Goal: Check status: Check status

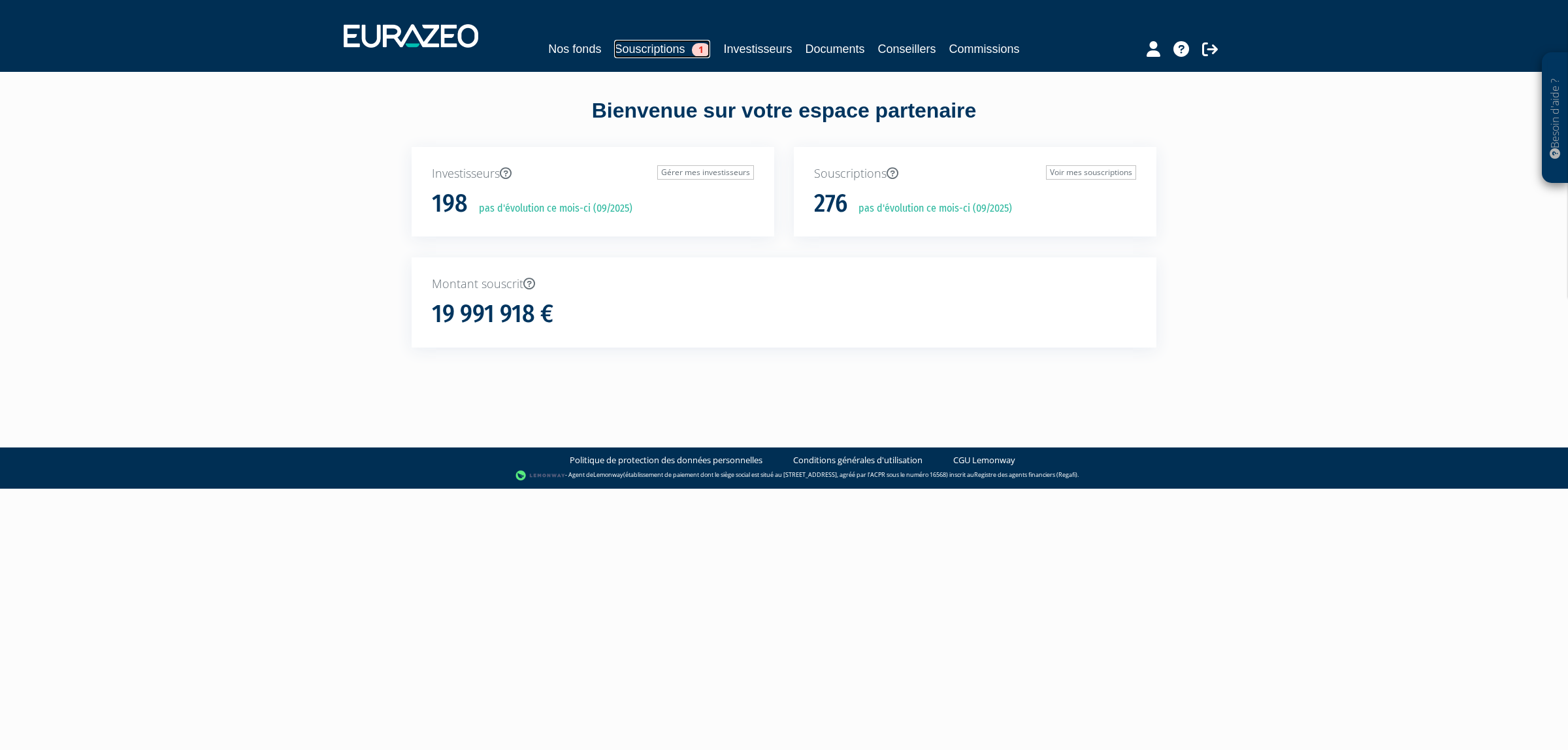
click at [663, 44] on link "Souscriptions 1" at bounding box center [662, 48] width 96 height 18
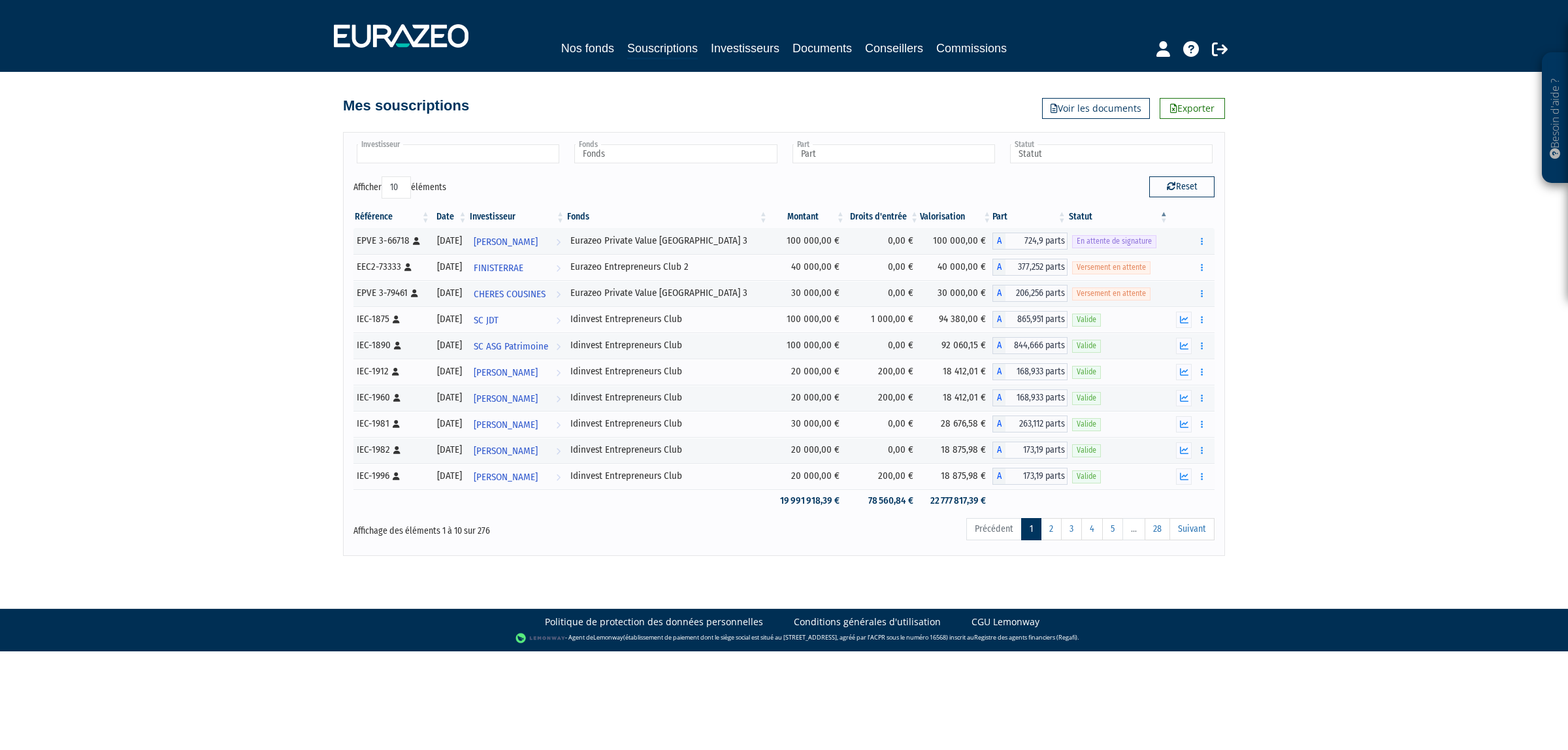
click at [491, 157] on input "text" at bounding box center [458, 154] width 202 height 19
type input "[DEMOGRAPHIC_DATA]"
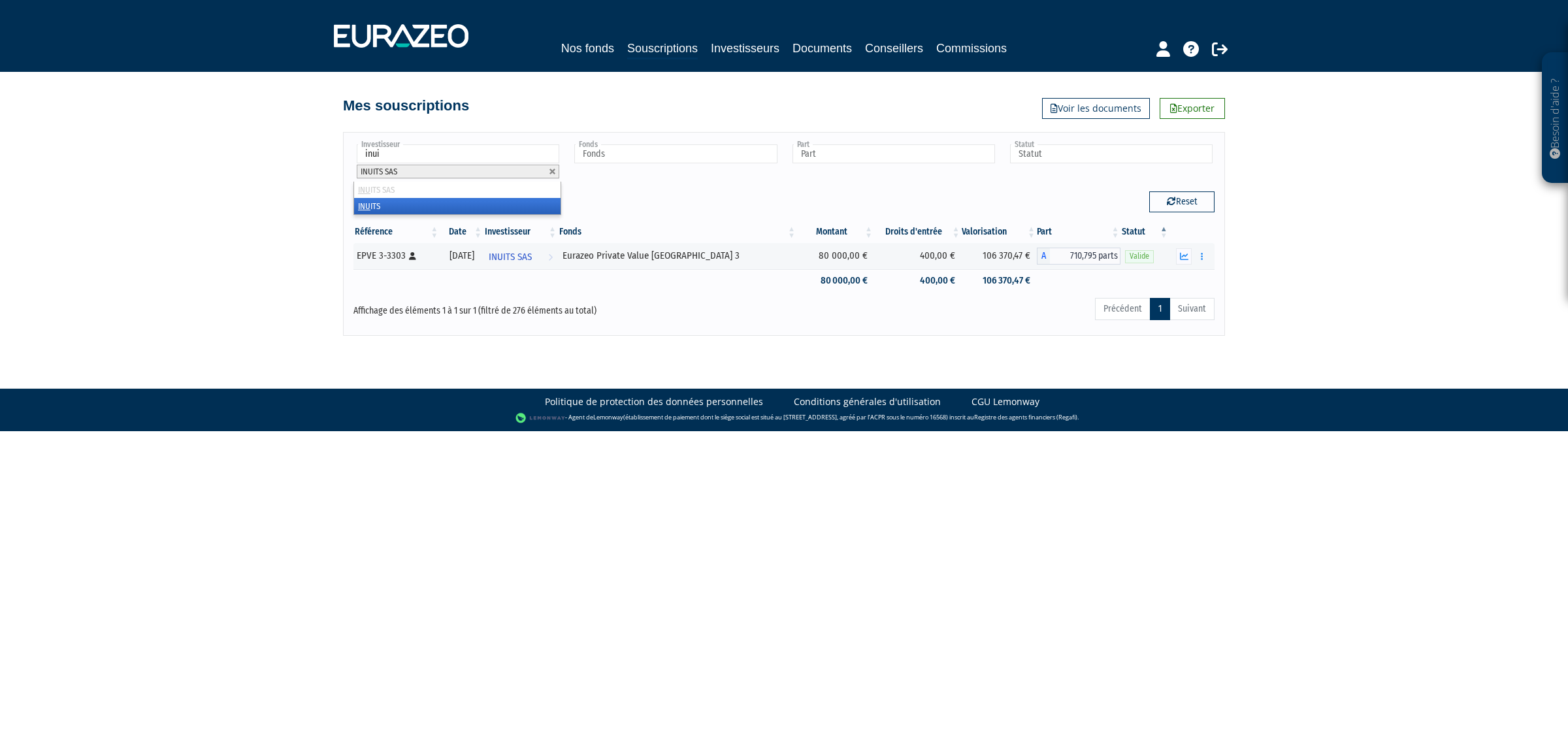
type input "[DEMOGRAPHIC_DATA]"
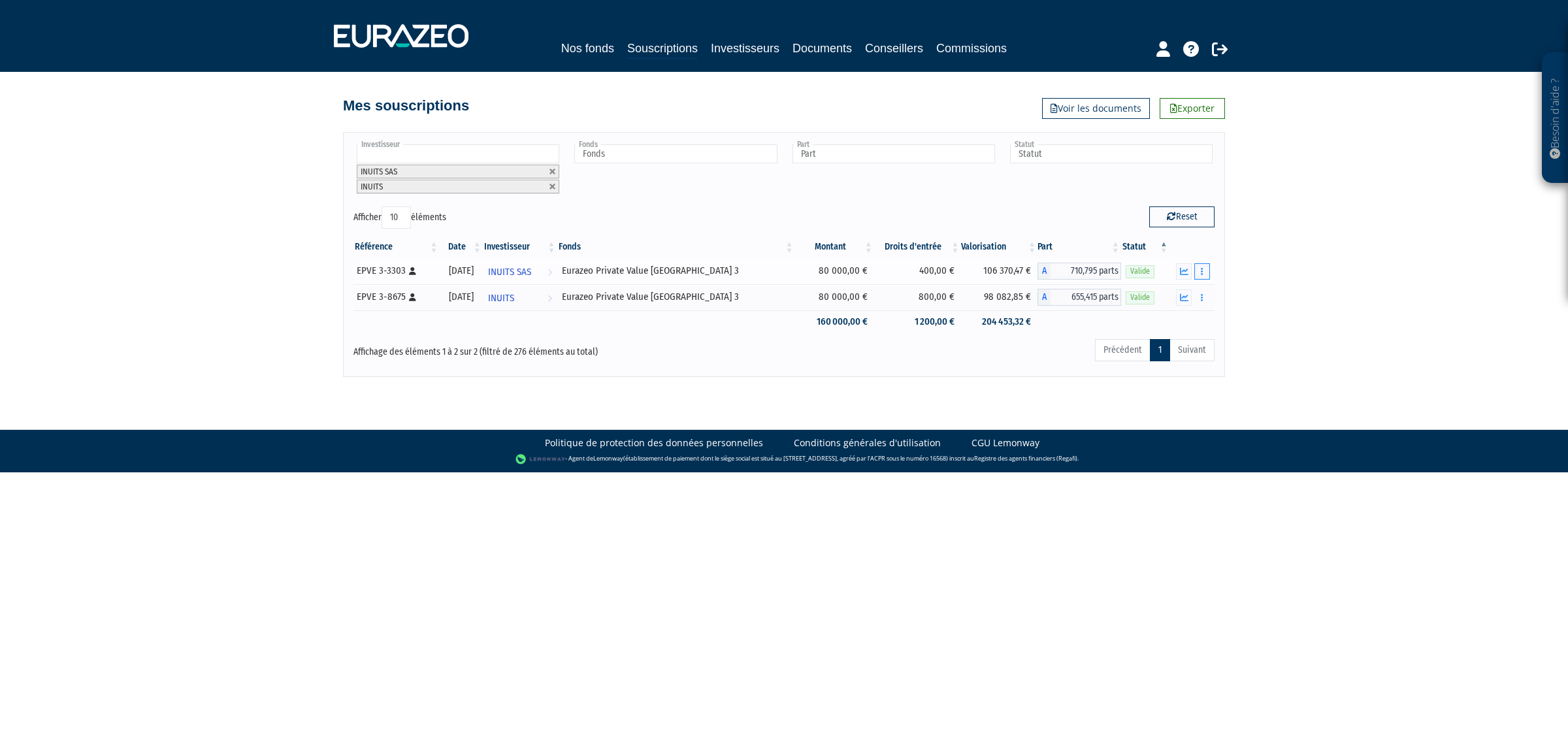
click at [1199, 271] on button "button" at bounding box center [1202, 271] width 15 height 16
click at [1204, 276] on button "button" at bounding box center [1202, 271] width 15 height 16
click at [1144, 320] on link "Historique de rachat(s)" at bounding box center [1152, 319] width 107 height 21
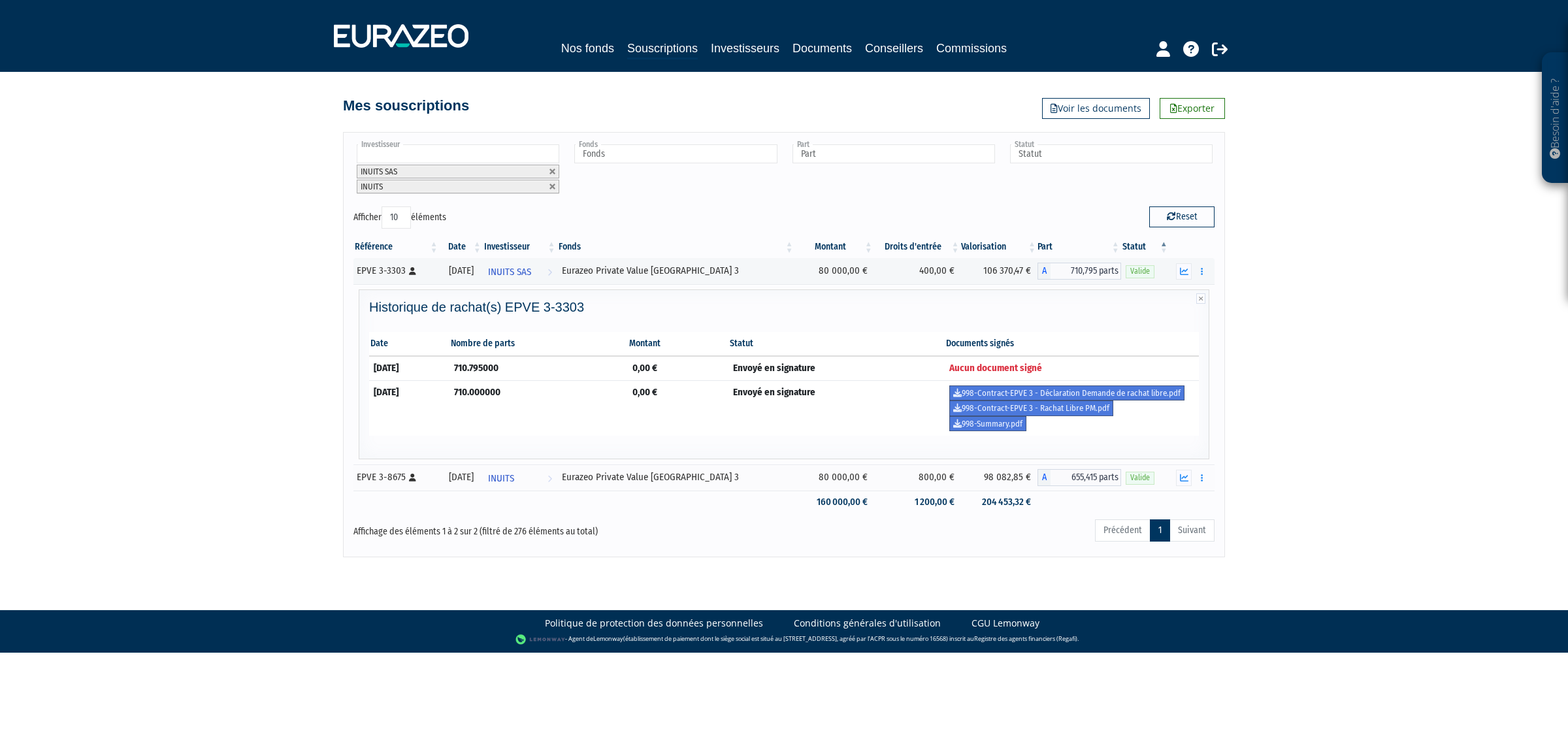
click at [1333, 374] on div "Besoin d'aide ? × J'ai besoin d'aide Si vous avez une question à propos du fonc…" at bounding box center [784, 279] width 1568 height 557
click at [1208, 484] on button "button" at bounding box center [1202, 477] width 15 height 16
click at [1168, 546] on link "Historique de rachat(s)" at bounding box center [1152, 551] width 107 height 21
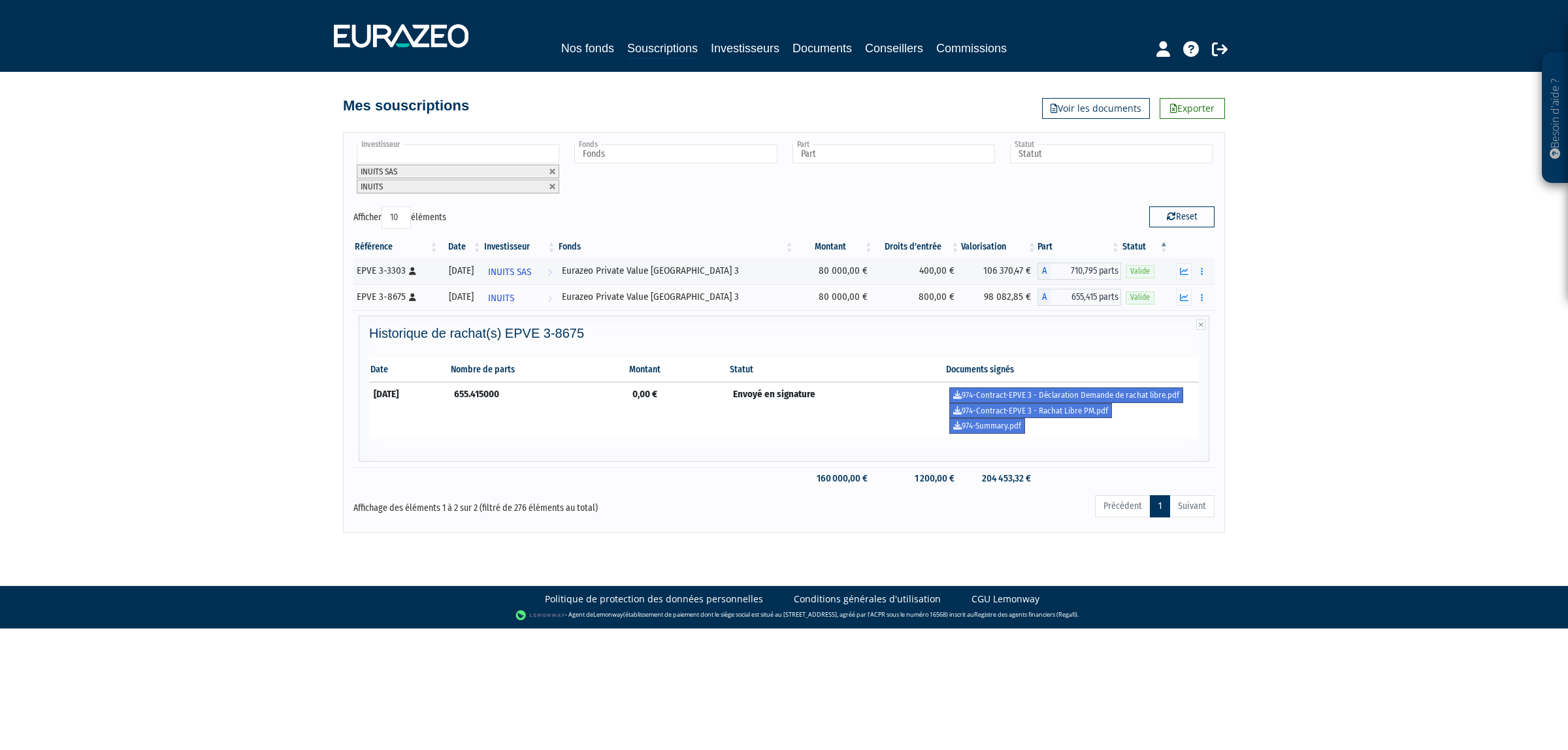
click at [1243, 462] on div "Besoin d'aide ? × J'ai besoin d'aide Si vous avez une question à propos du fonc…" at bounding box center [784, 266] width 1568 height 533
click at [1193, 273] on div "Rachat libre Historique de rachat(s)" at bounding box center [1191, 271] width 36 height 16
click at [1198, 273] on button "button" at bounding box center [1202, 271] width 15 height 16
click at [1201, 280] on button "button" at bounding box center [1202, 271] width 15 height 16
click at [1176, 327] on link "Historique de rachat(s)" at bounding box center [1152, 319] width 107 height 21
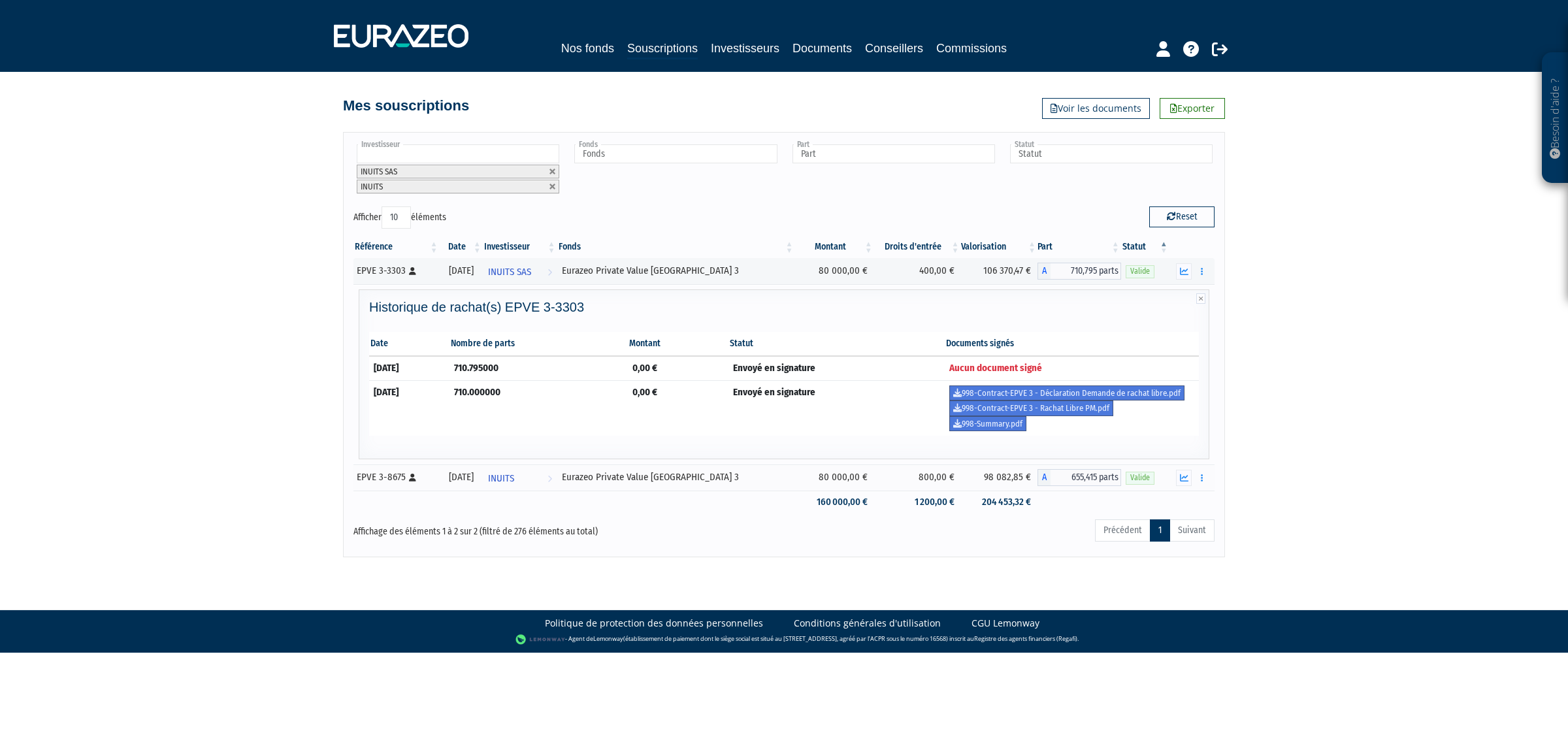
click at [1345, 450] on div "Besoin d'aide ? × J'ai besoin d'aide Si vous avez une question à propos du fonc…" at bounding box center [784, 279] width 1568 height 557
